Goal: Transaction & Acquisition: Purchase product/service

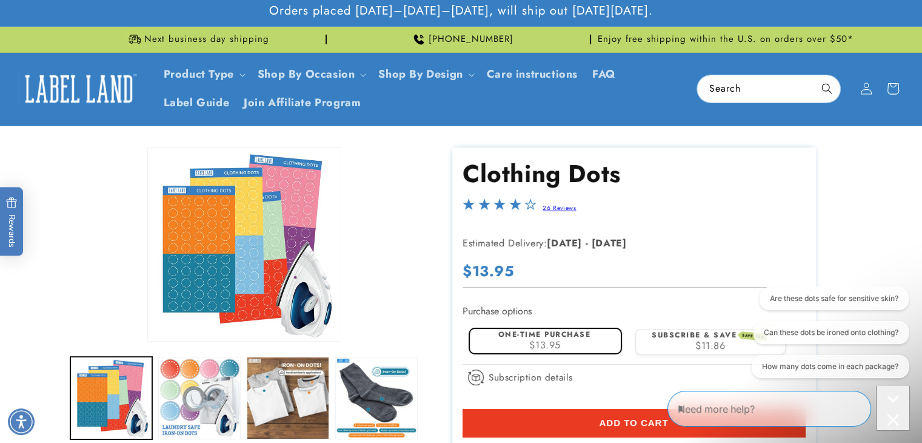
click at [856, 186] on div "Skip to product information Open media 1 in modal Open media 2 in modal Open me…" at bounding box center [461, 428] width 849 height 563
